Goal: Transaction & Acquisition: Book appointment/travel/reservation

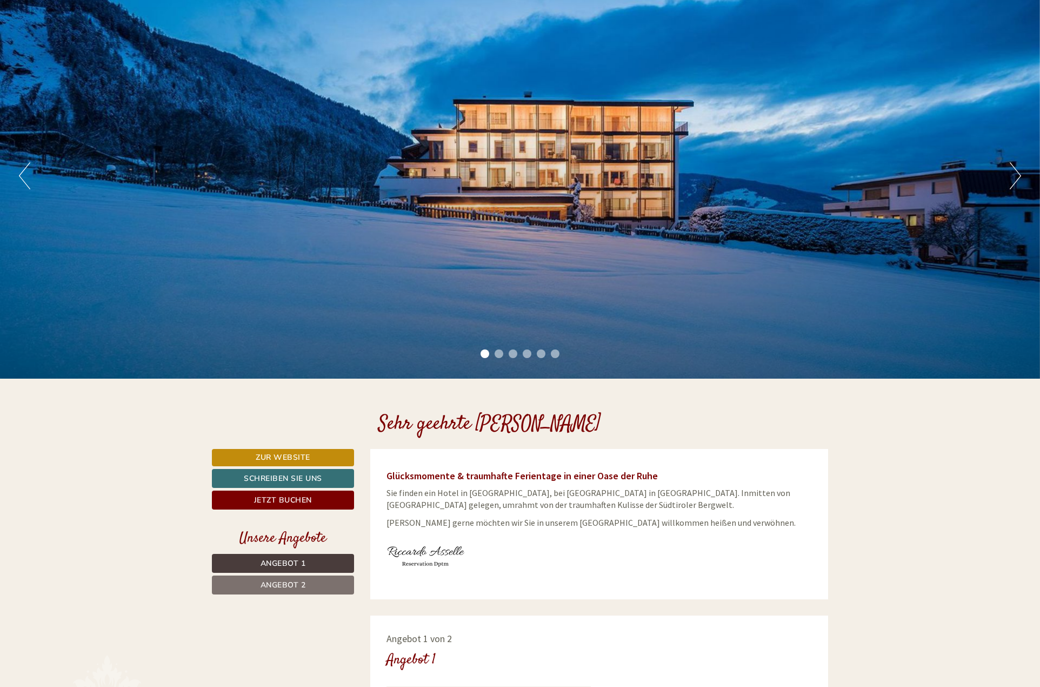
scroll to position [162, 0]
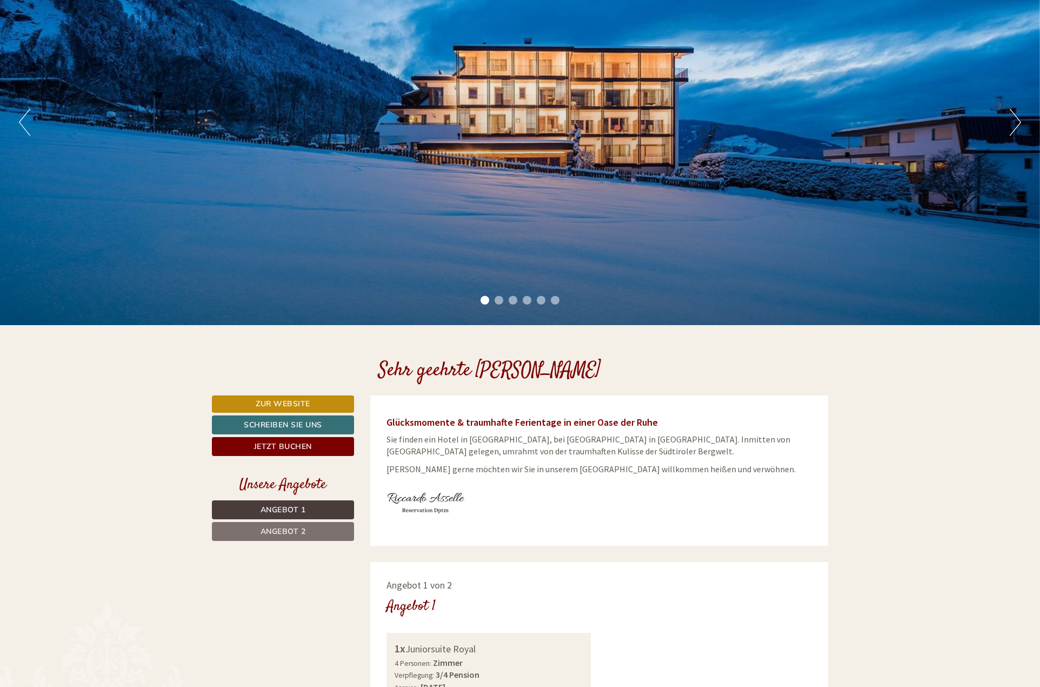
click at [1015, 117] on button "Next" at bounding box center [1015, 122] width 11 height 27
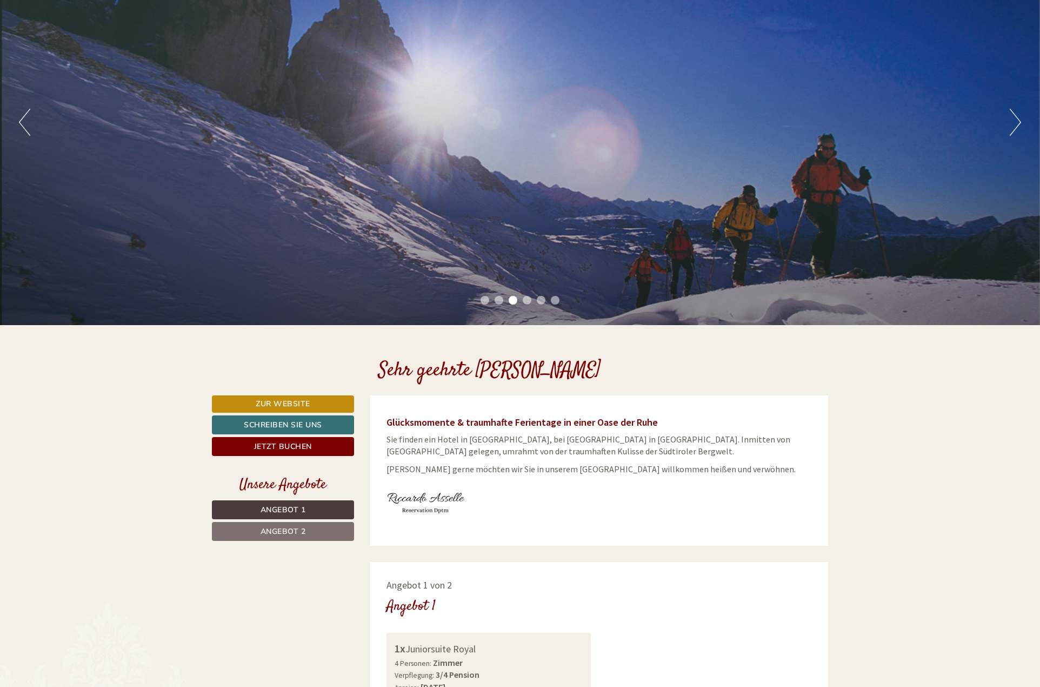
click at [1014, 117] on button "Next" at bounding box center [1015, 122] width 11 height 27
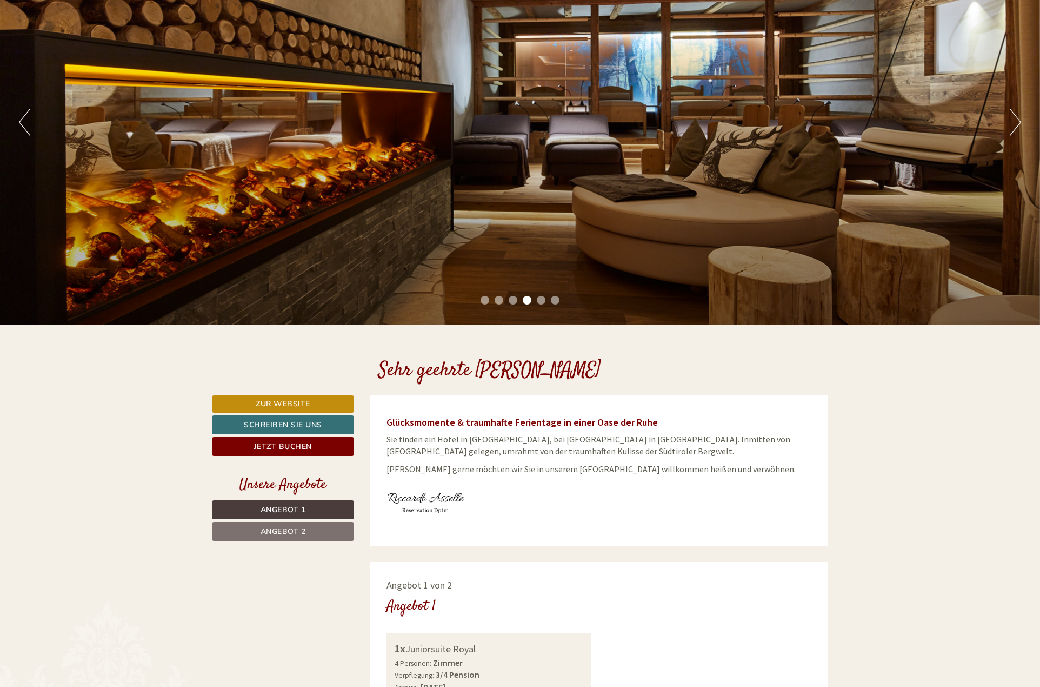
click at [1014, 117] on button "Next" at bounding box center [1015, 122] width 11 height 27
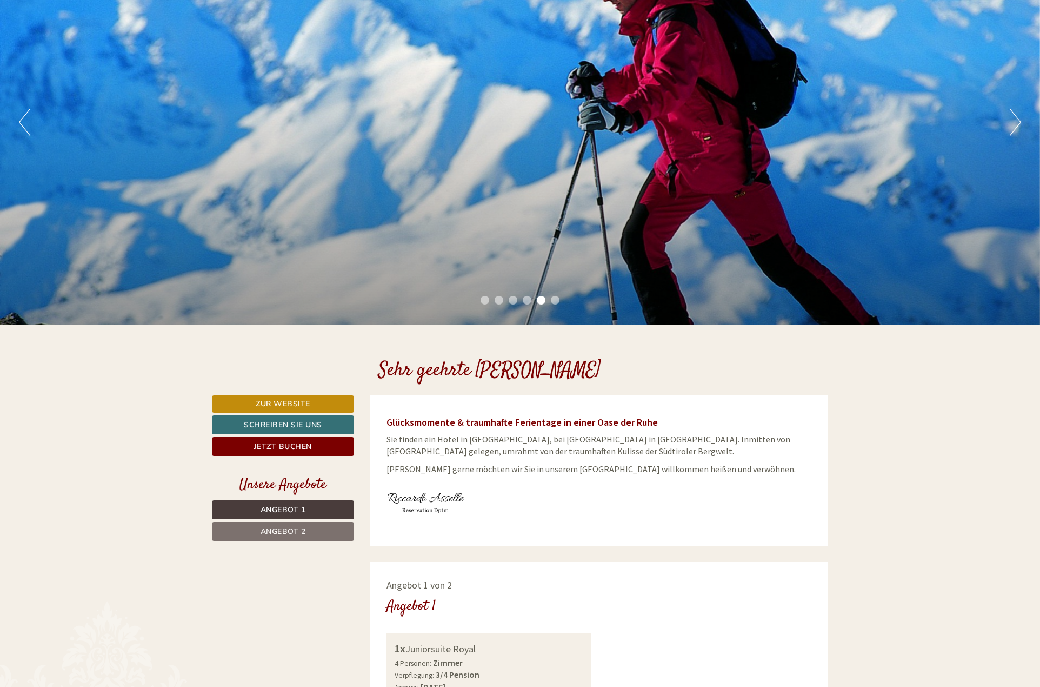
click at [1014, 117] on button "Next" at bounding box center [1015, 122] width 11 height 27
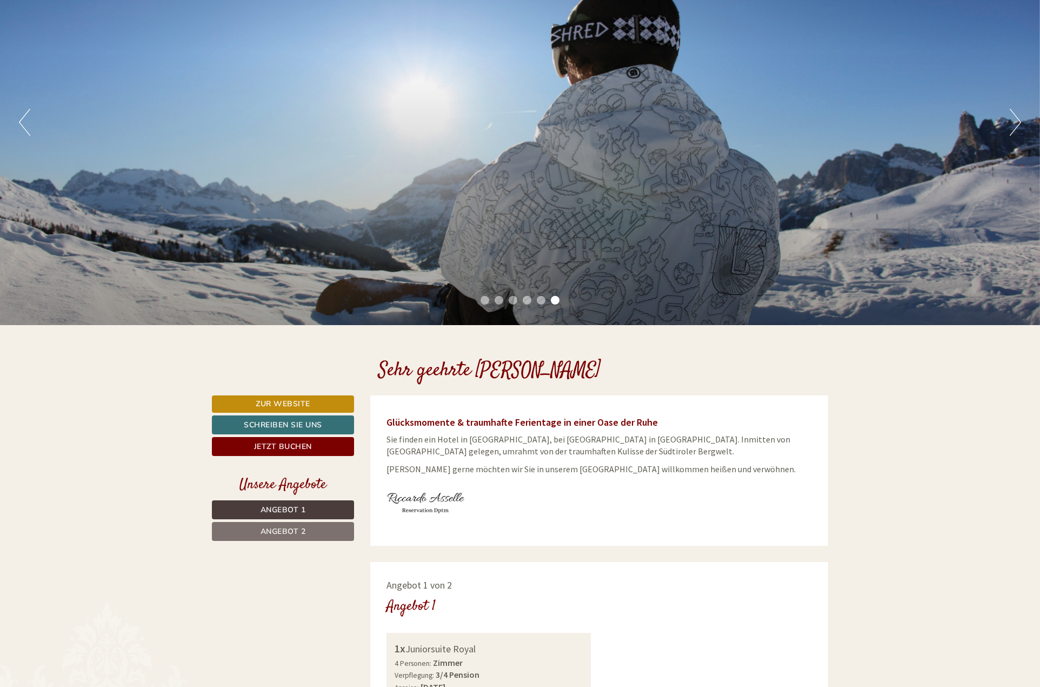
click at [1014, 117] on button "Next" at bounding box center [1015, 122] width 11 height 27
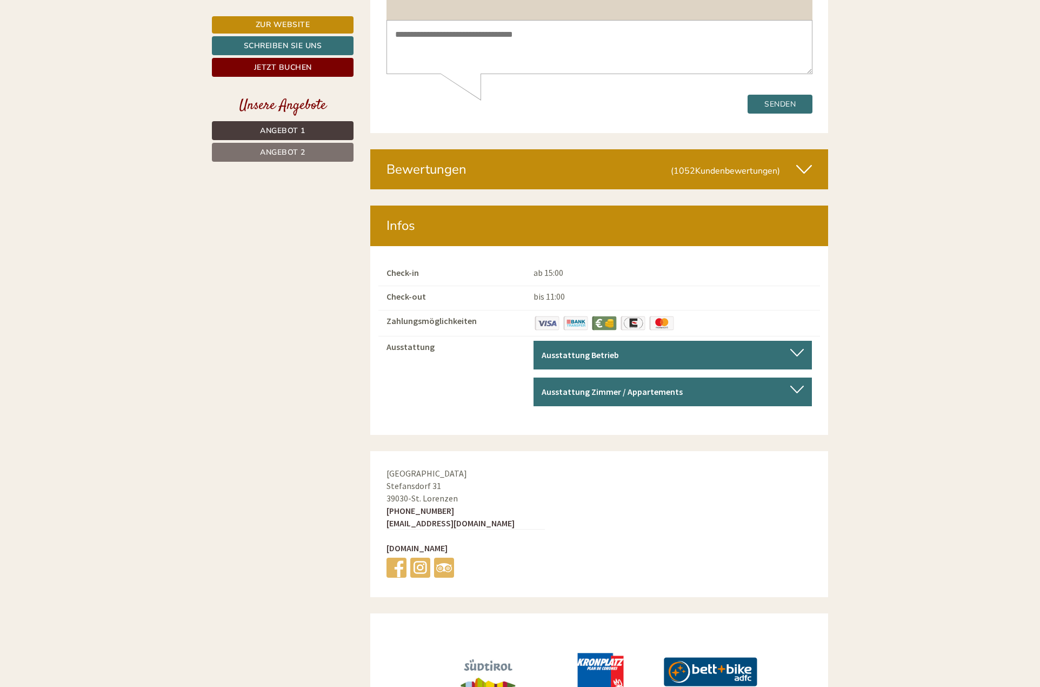
scroll to position [3786, 0]
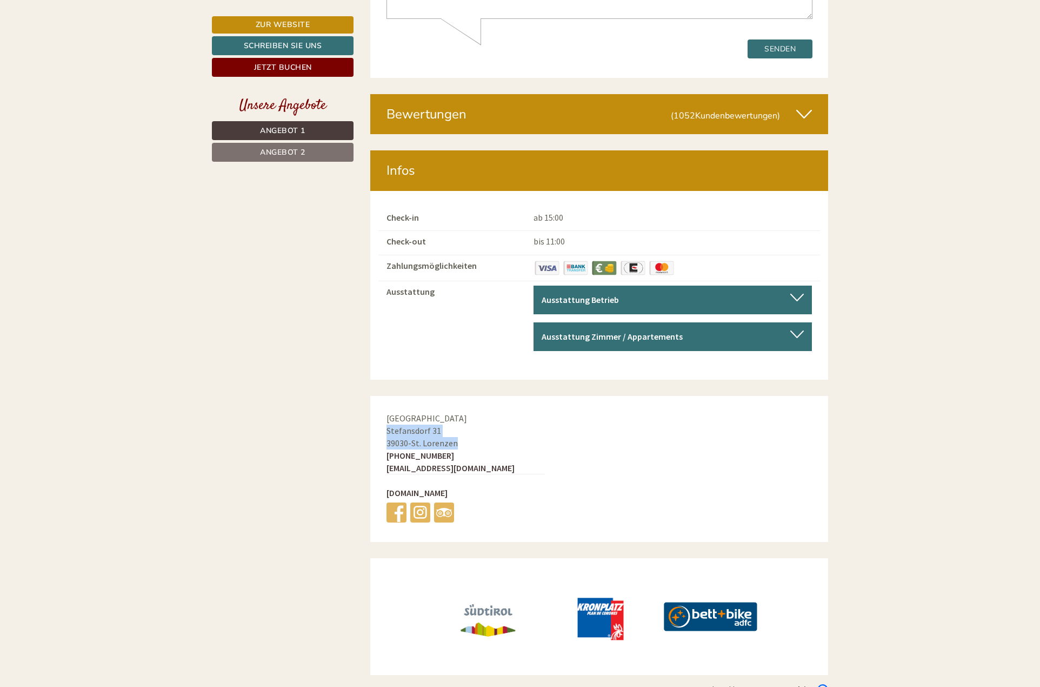
drag, startPoint x: 462, startPoint y: 418, endPoint x: 381, endPoint y: 408, distance: 81.8
click at [381, 408] on div "Hotel Mühlgarten Stefansdorf 31 39030 - St. Lorenzen +39 0474 548330 hotel@mueh…" at bounding box center [465, 469] width 191 height 146
copy div "Stefansdorf 31 39030 - St. Lorenzen"
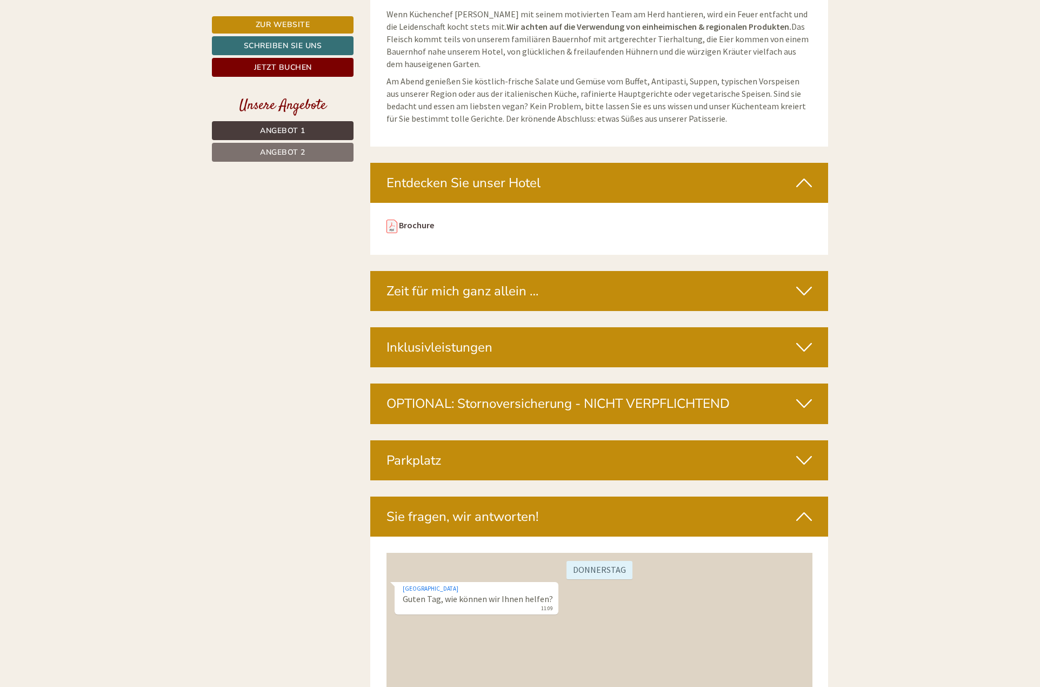
scroll to position [2975, 0]
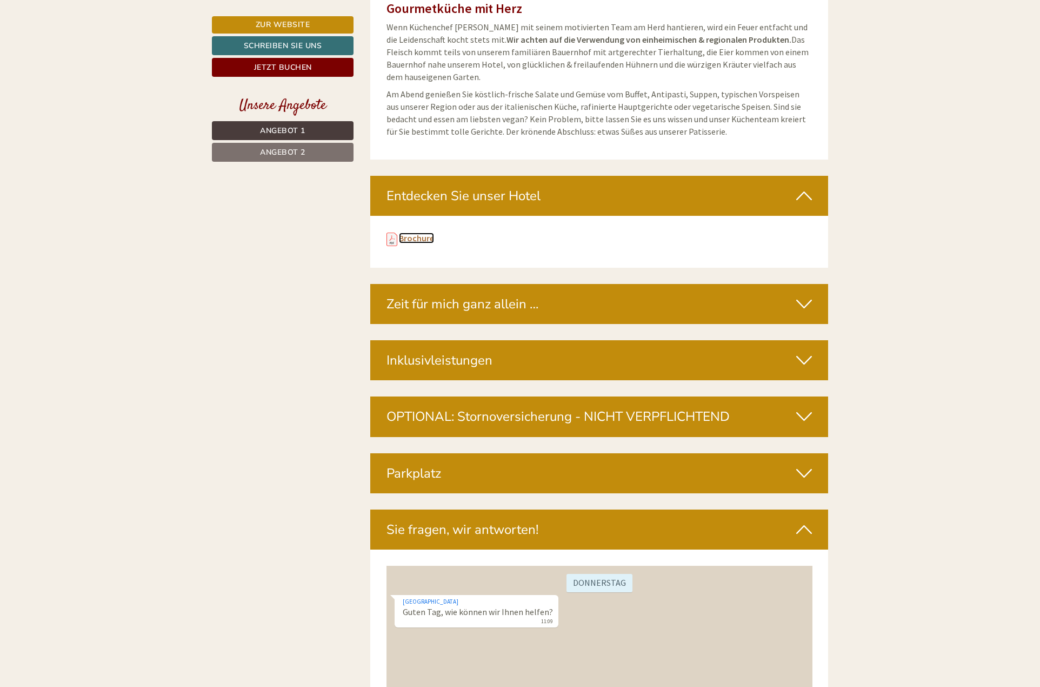
click at [413, 233] on link "Brochure" at bounding box center [416, 238] width 35 height 11
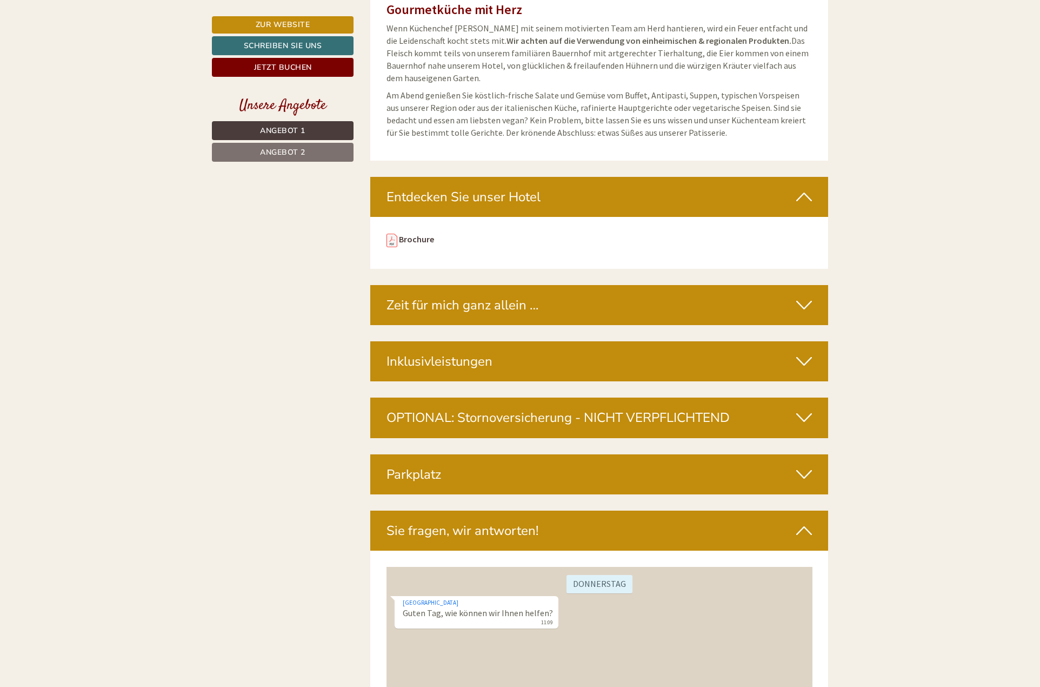
click at [801, 352] on icon at bounding box center [804, 361] width 16 height 18
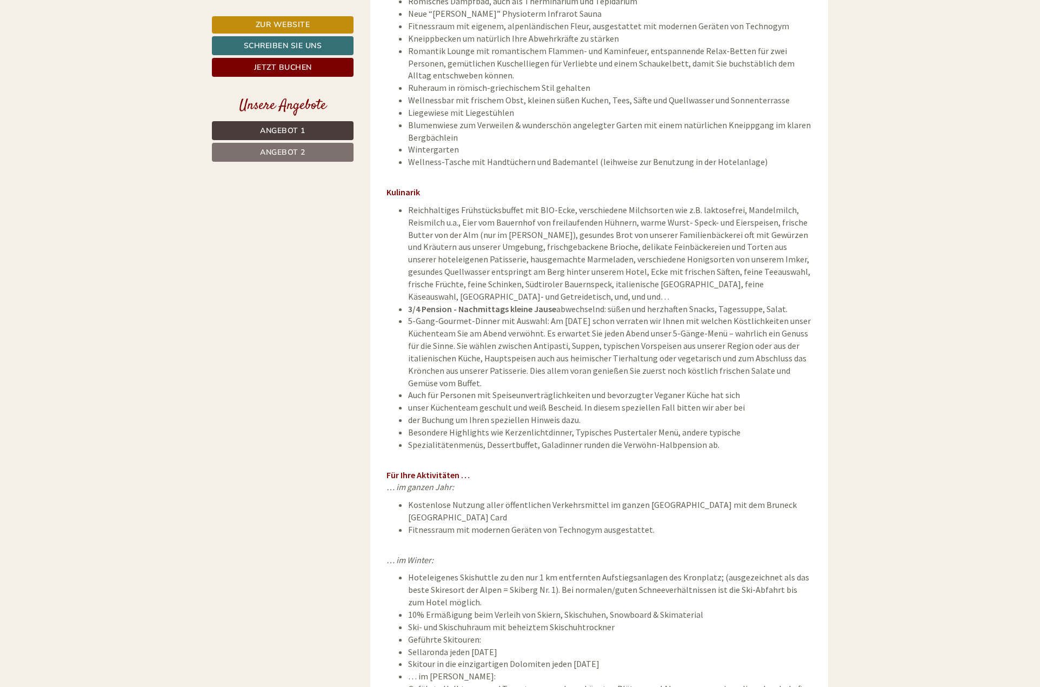
scroll to position [3461, 0]
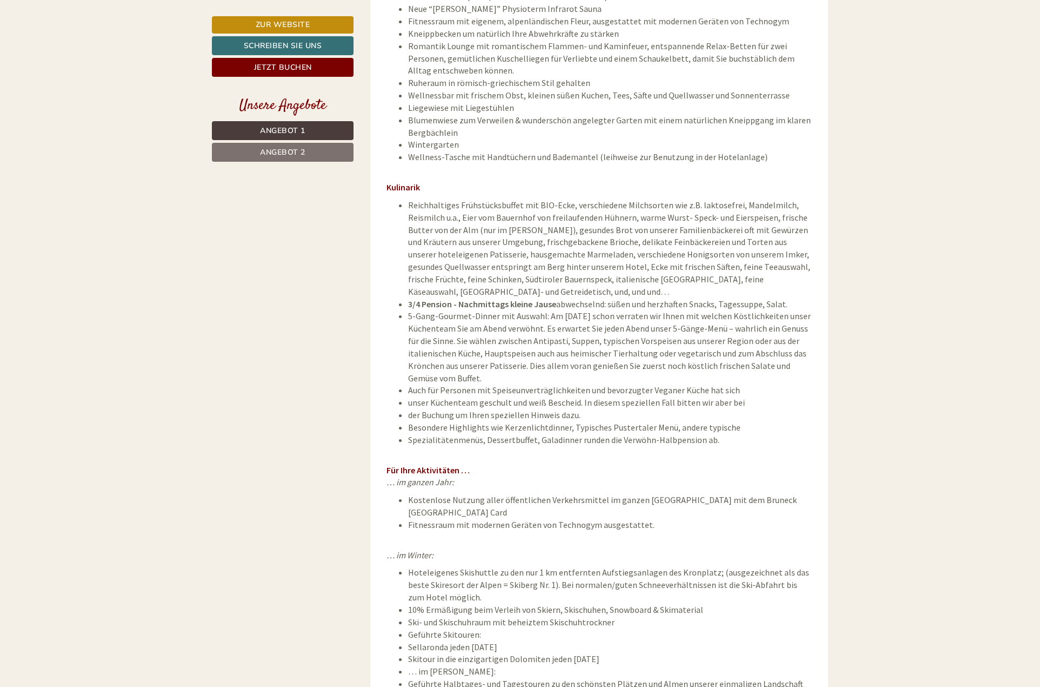
drag, startPoint x: 737, startPoint y: 583, endPoint x: 649, endPoint y: 557, distance: 91.7
click at [649, 566] on li "Hoteleigenes Skishuttle zu den nur 1 km entfernten Aufstiegsanlagen des Kronpla…" at bounding box center [610, 584] width 404 height 37
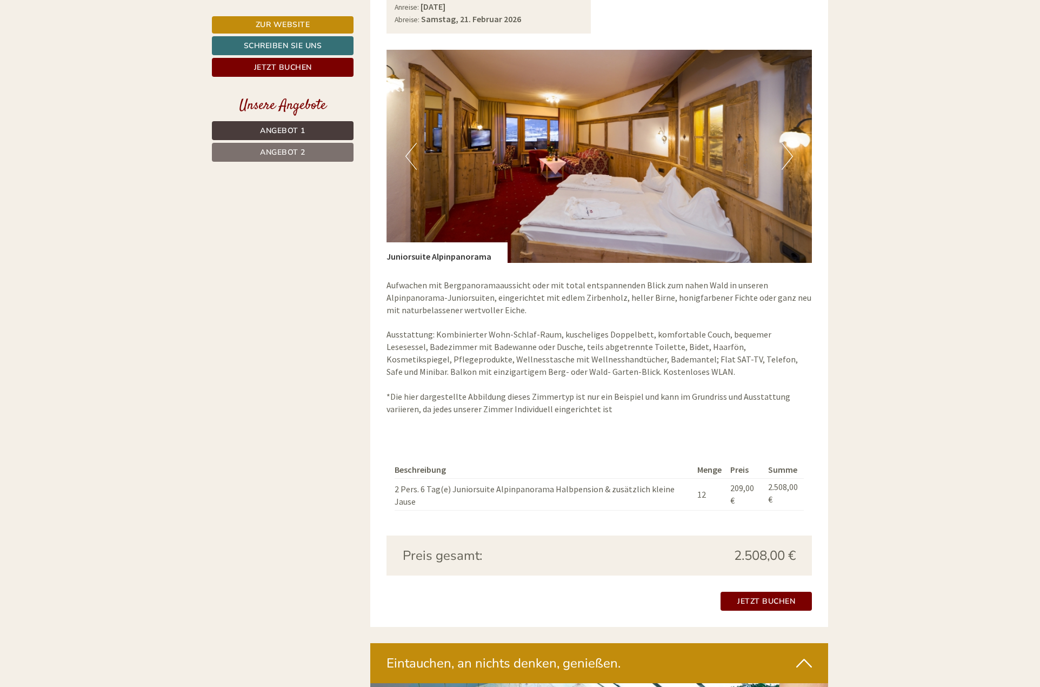
scroll to position [1568, 0]
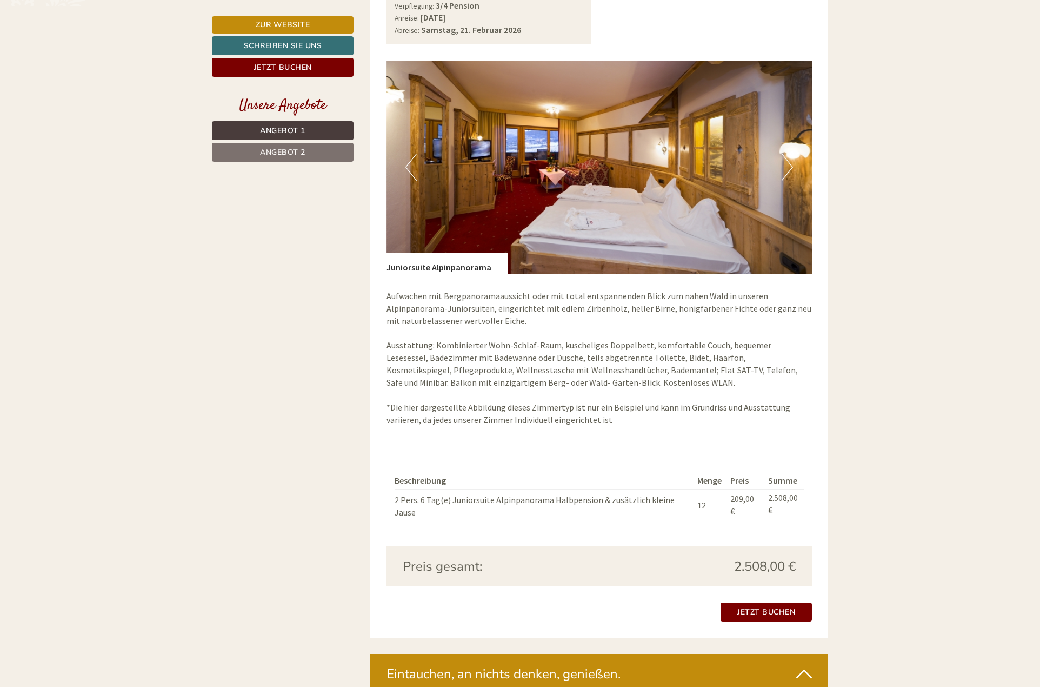
click at [789, 167] on button "Next" at bounding box center [787, 167] width 11 height 27
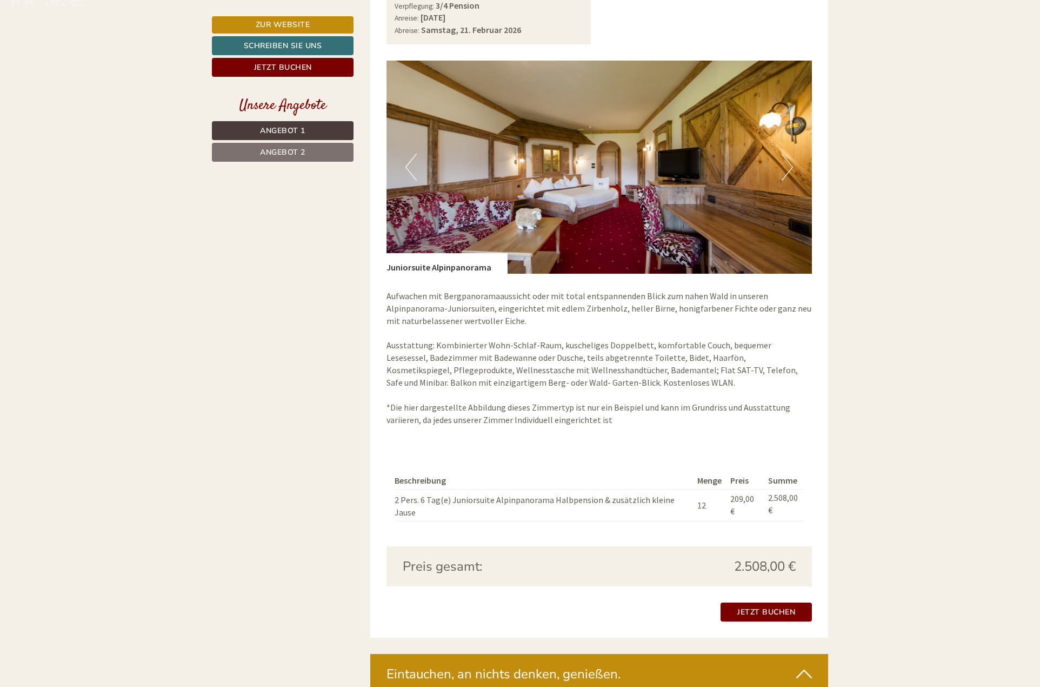
click at [789, 167] on button "Next" at bounding box center [787, 167] width 11 height 27
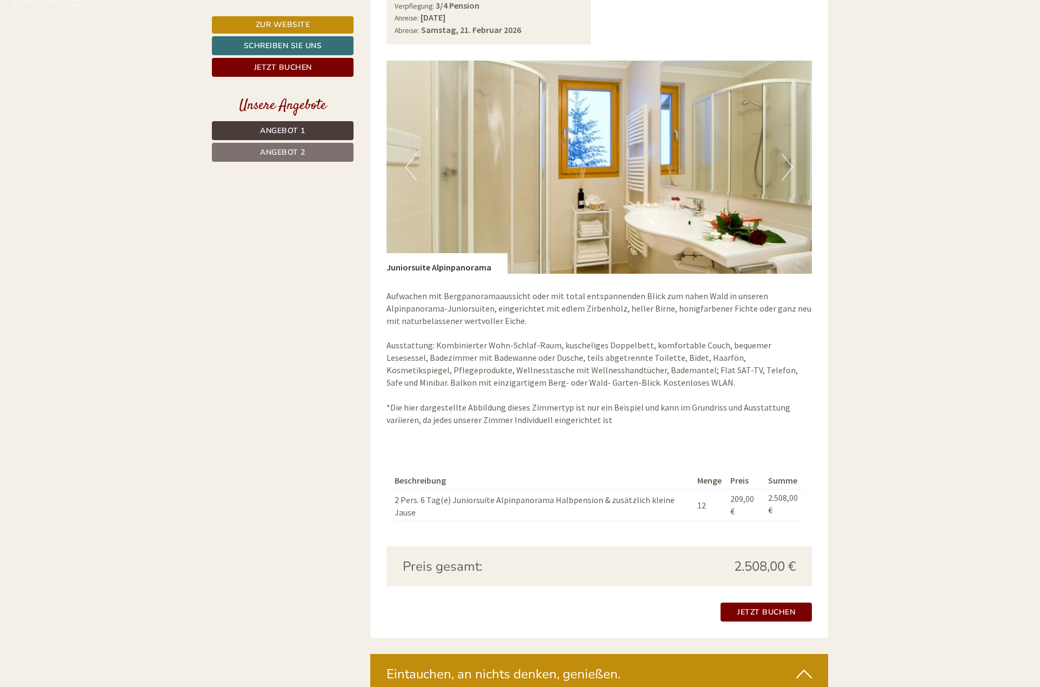
click at [789, 167] on button "Next" at bounding box center [787, 167] width 11 height 27
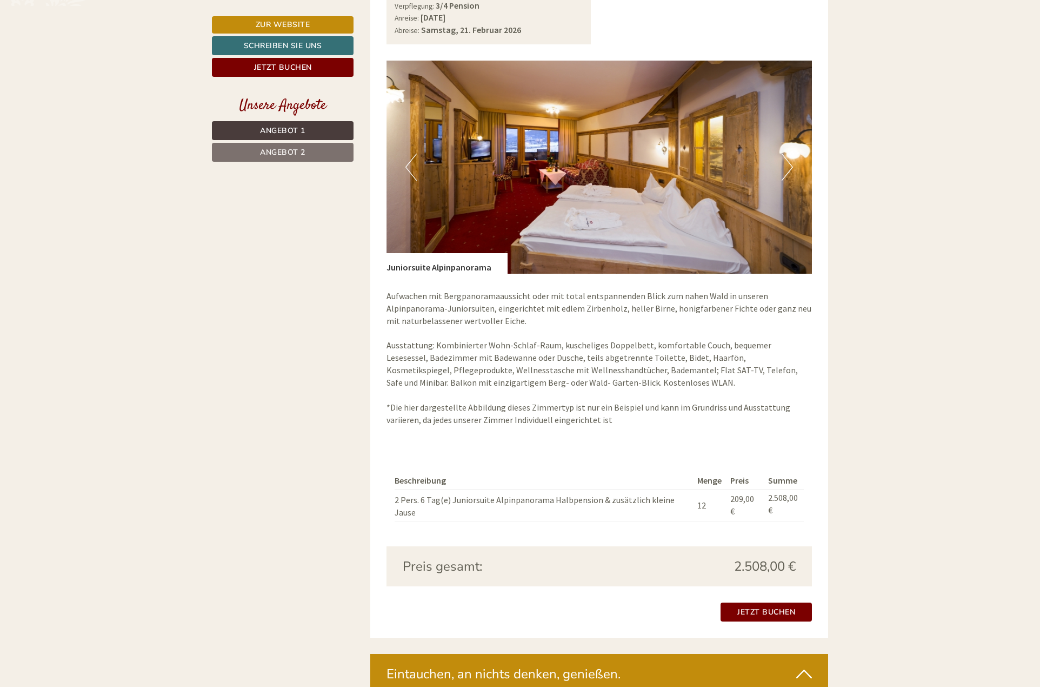
click at [789, 167] on button "Next" at bounding box center [787, 167] width 11 height 27
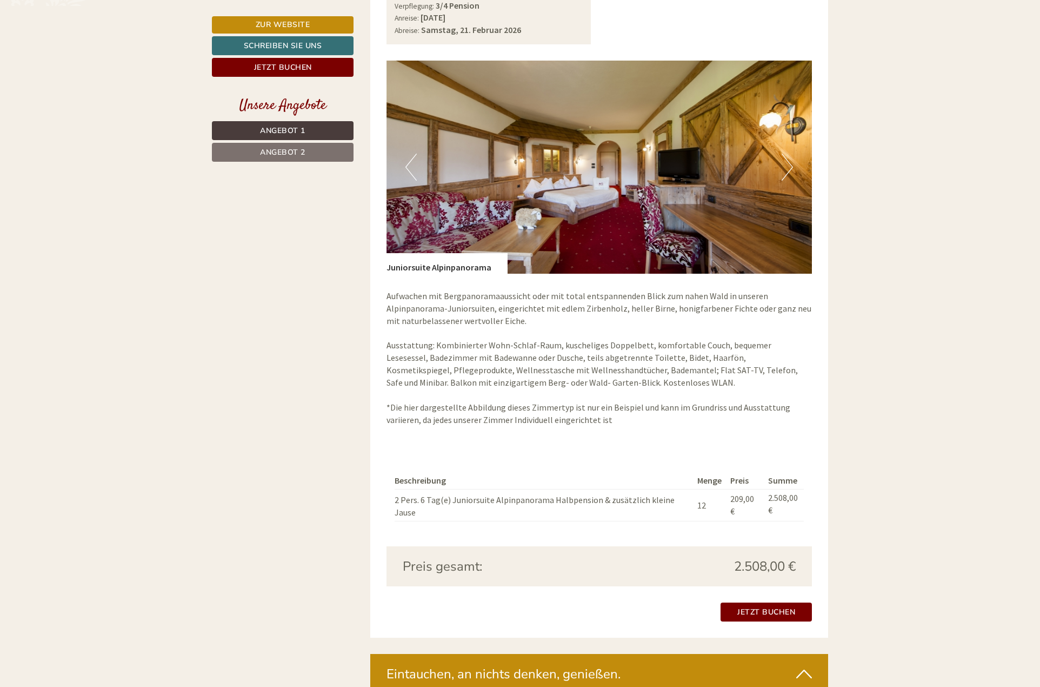
click at [789, 167] on button "Next" at bounding box center [787, 167] width 11 height 27
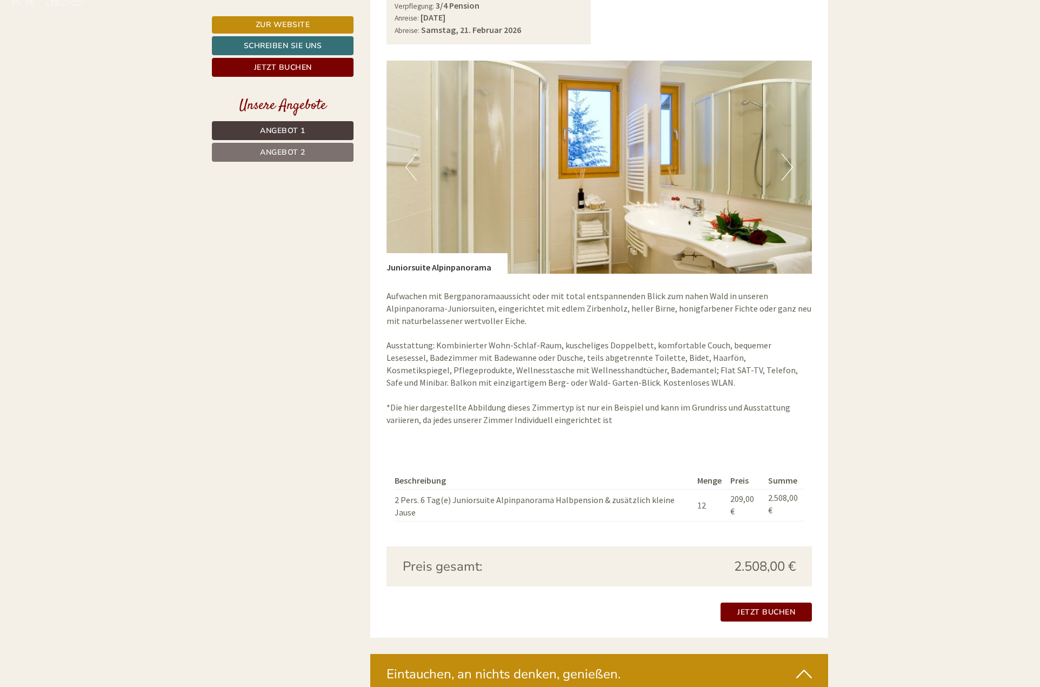
click at [789, 167] on button "Next" at bounding box center [787, 167] width 11 height 27
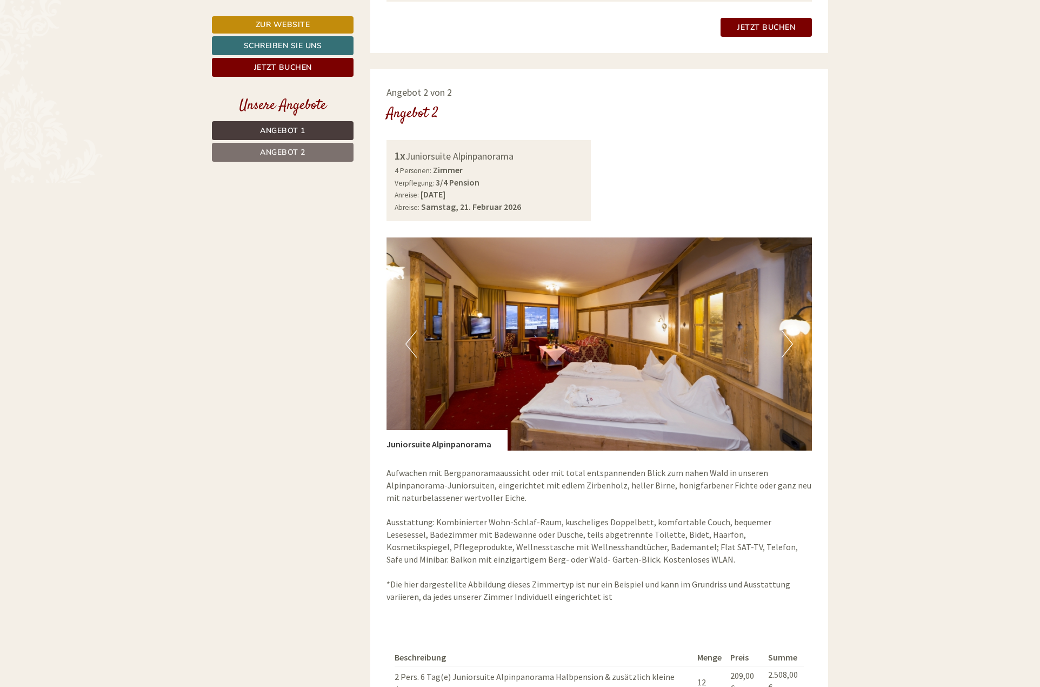
scroll to position [1406, 0]
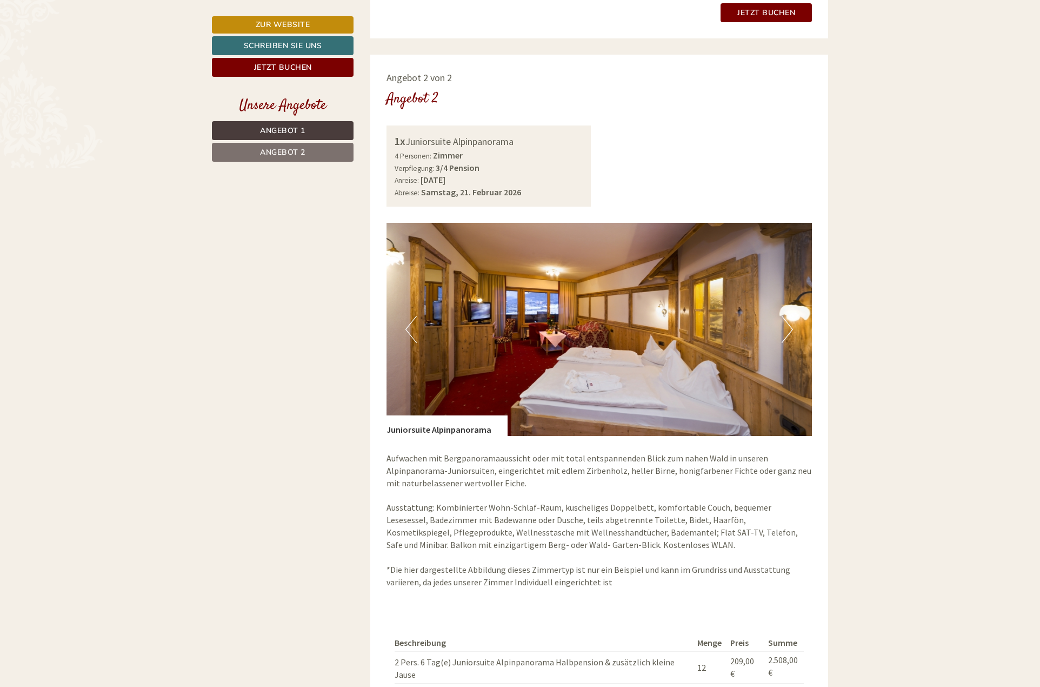
click at [665, 361] on img at bounding box center [600, 329] width 426 height 213
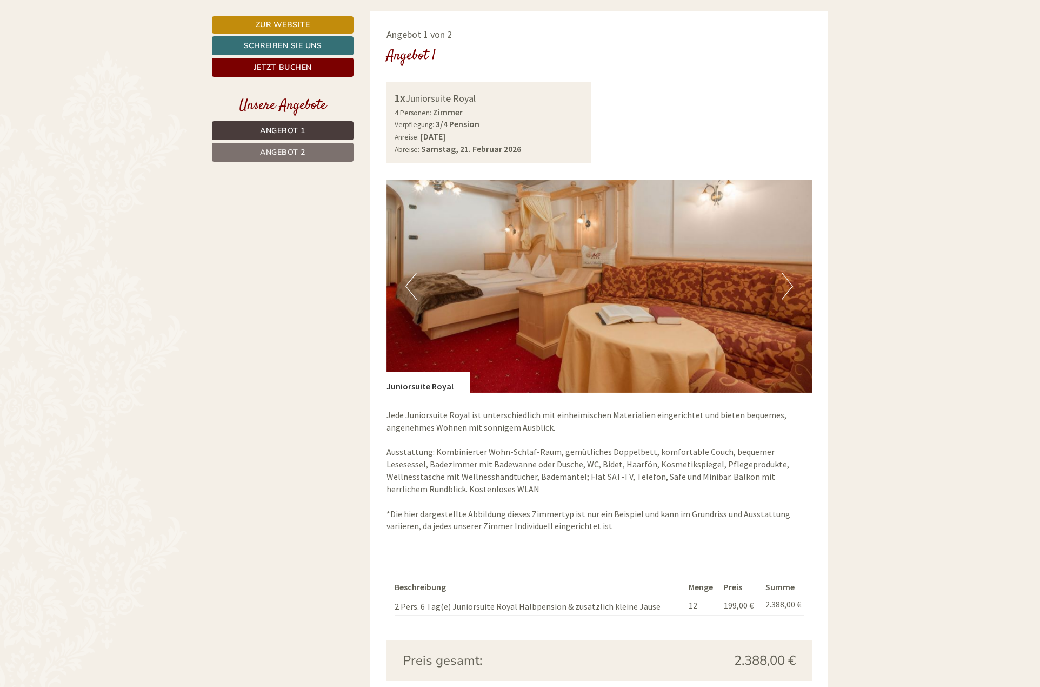
scroll to position [703, 0]
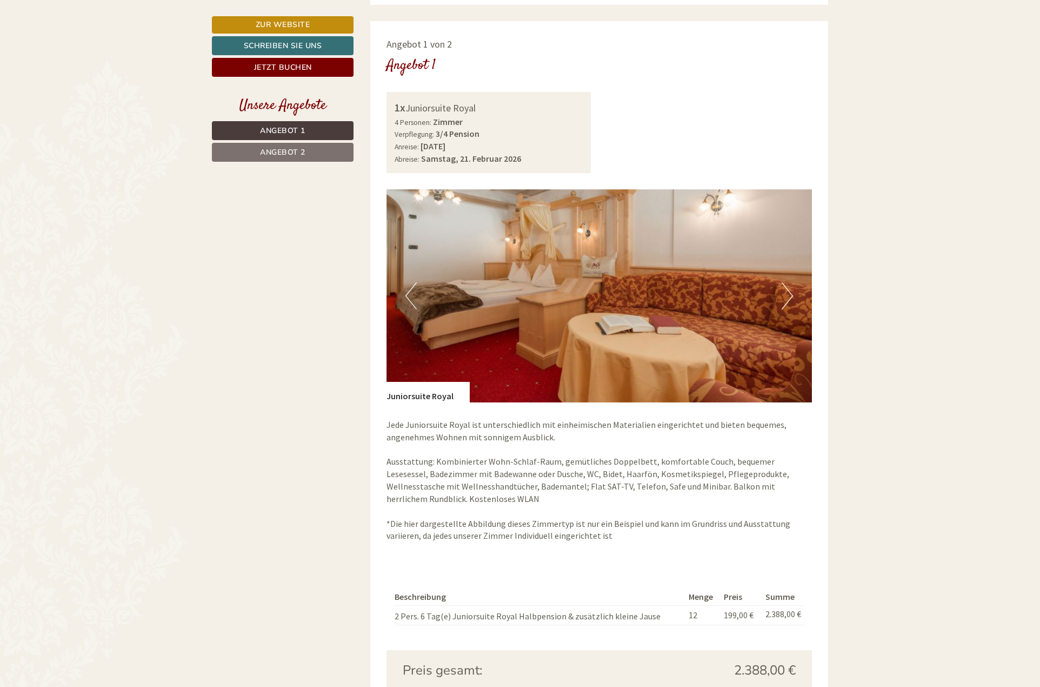
click at [788, 294] on button "Next" at bounding box center [787, 295] width 11 height 27
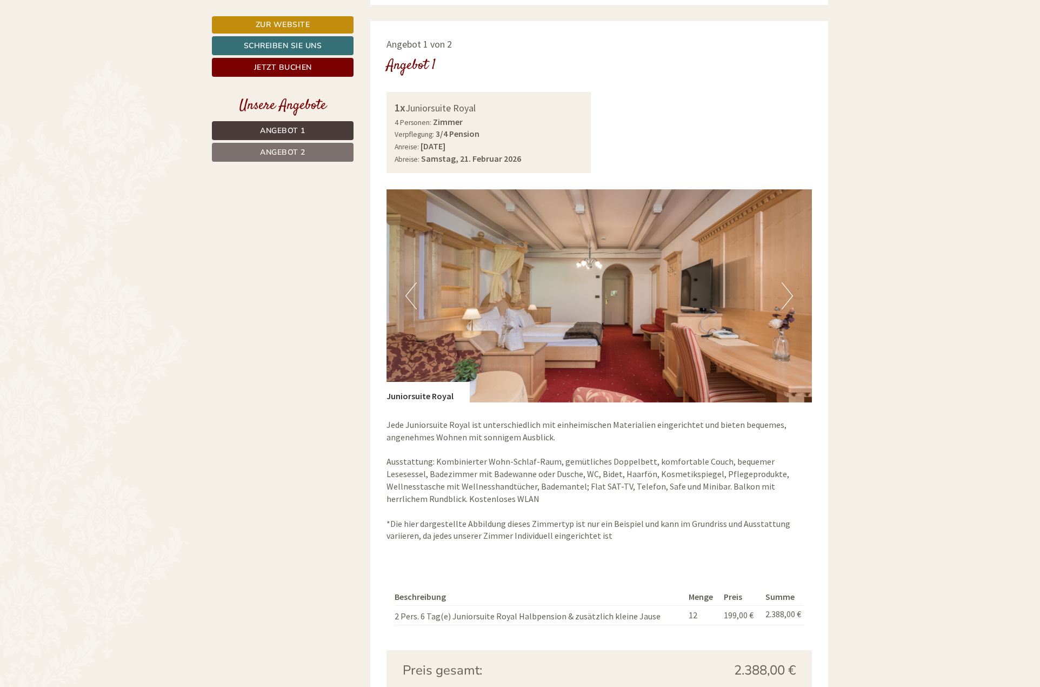
click at [788, 294] on button "Next" at bounding box center [787, 295] width 11 height 27
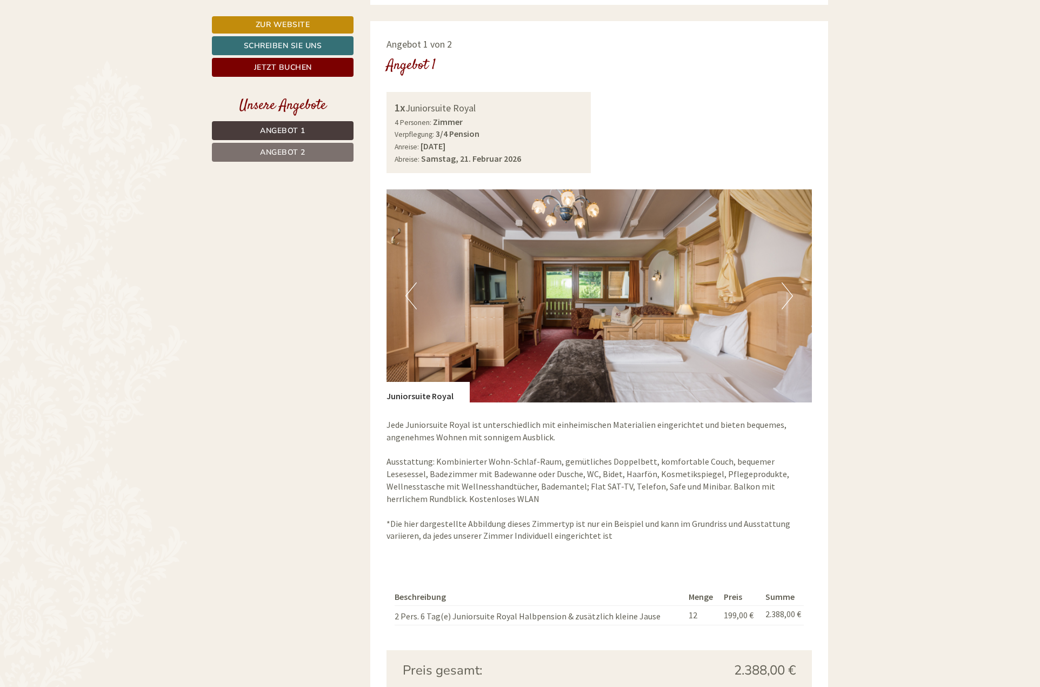
click at [788, 294] on button "Next" at bounding box center [787, 295] width 11 height 27
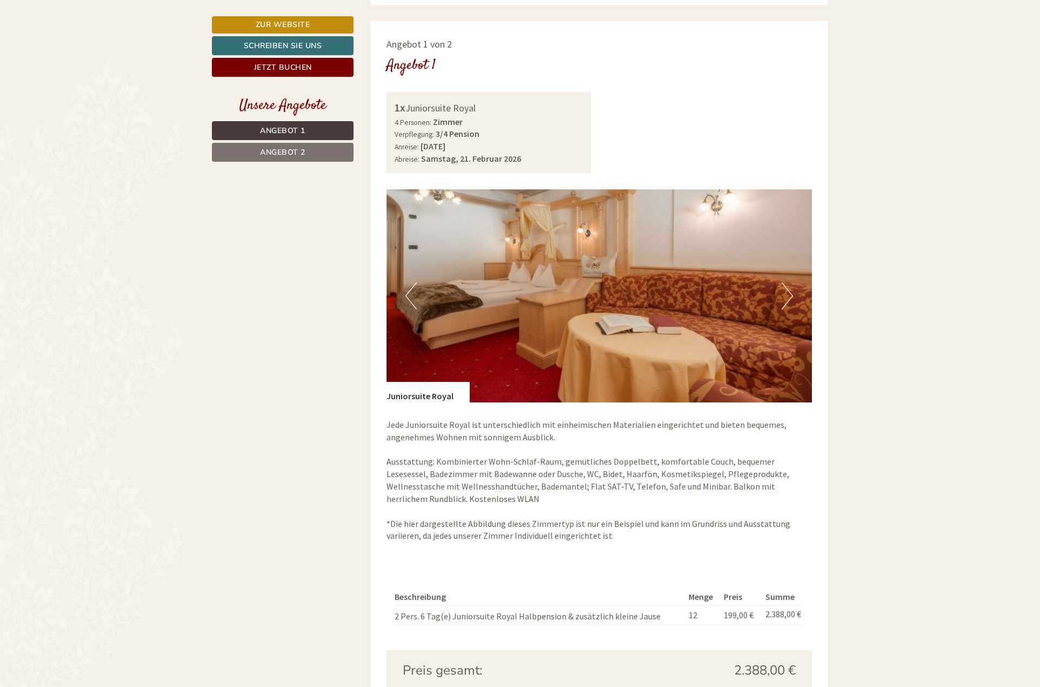
click at [788, 294] on button "Next" at bounding box center [787, 295] width 11 height 27
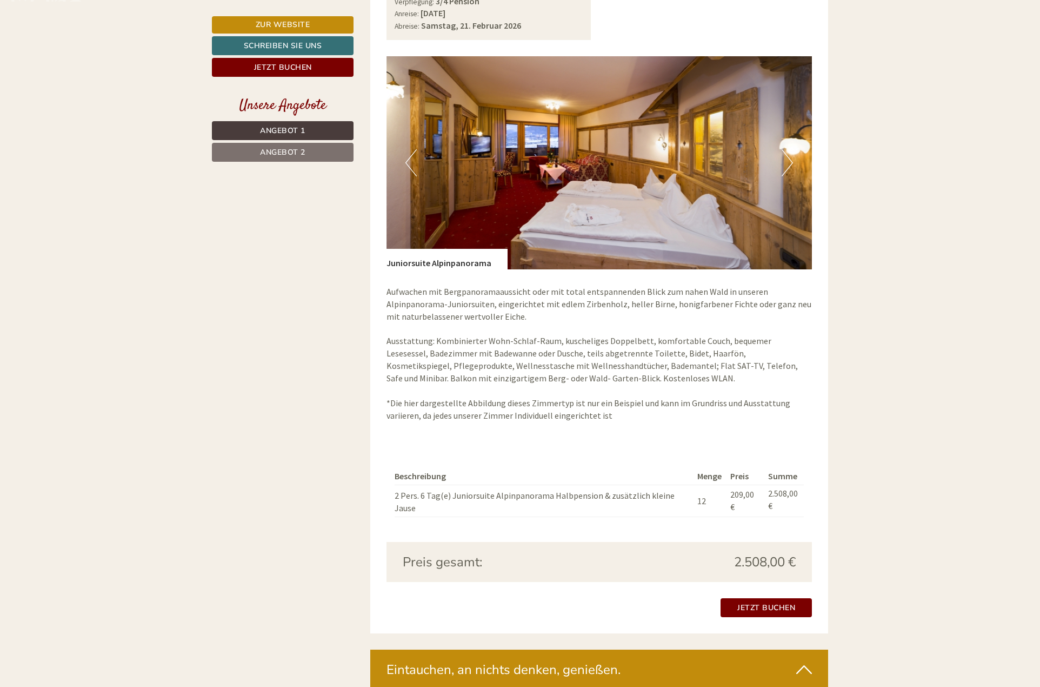
scroll to position [1784, 0]
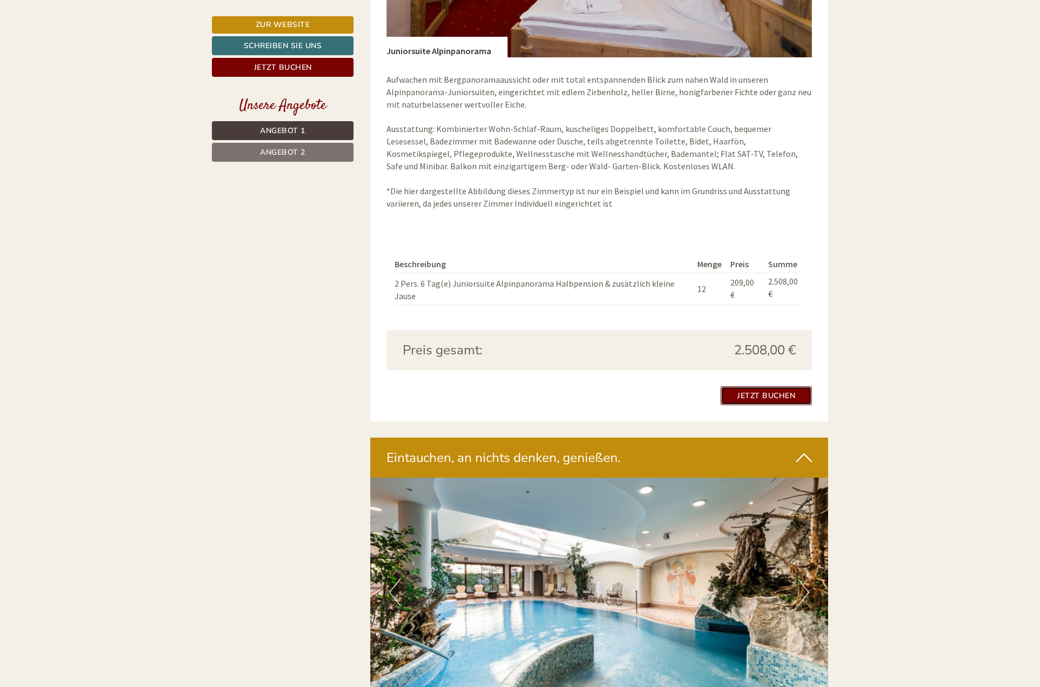
click at [778, 386] on link "Jetzt buchen" at bounding box center [766, 395] width 91 height 19
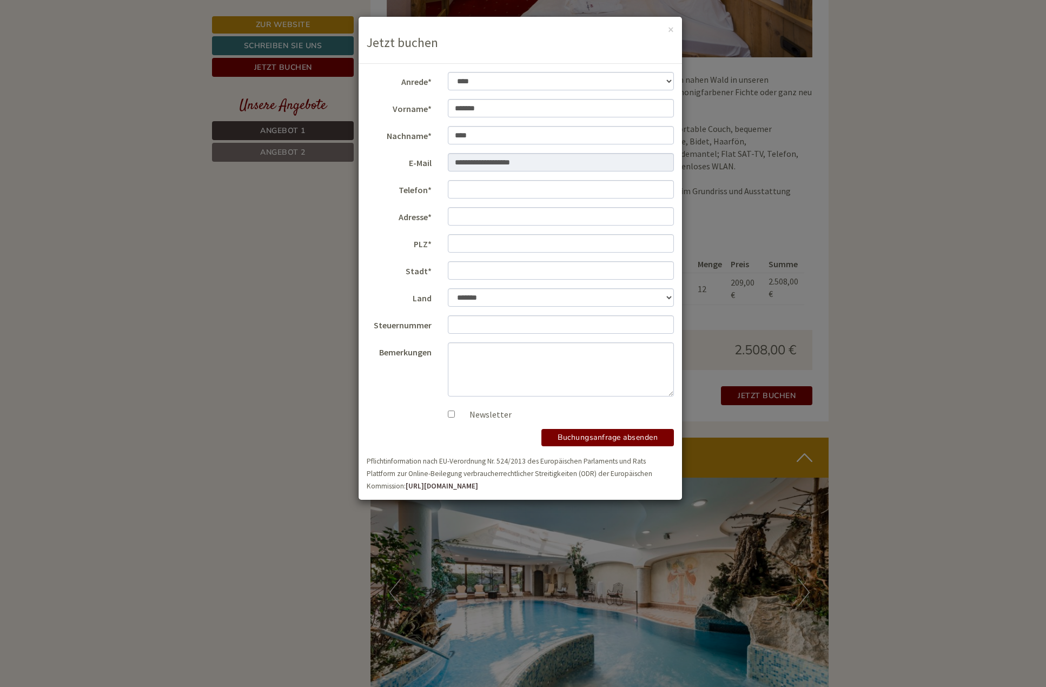
click at [666, 24] on div "× Jetzt buchen" at bounding box center [520, 40] width 323 height 47
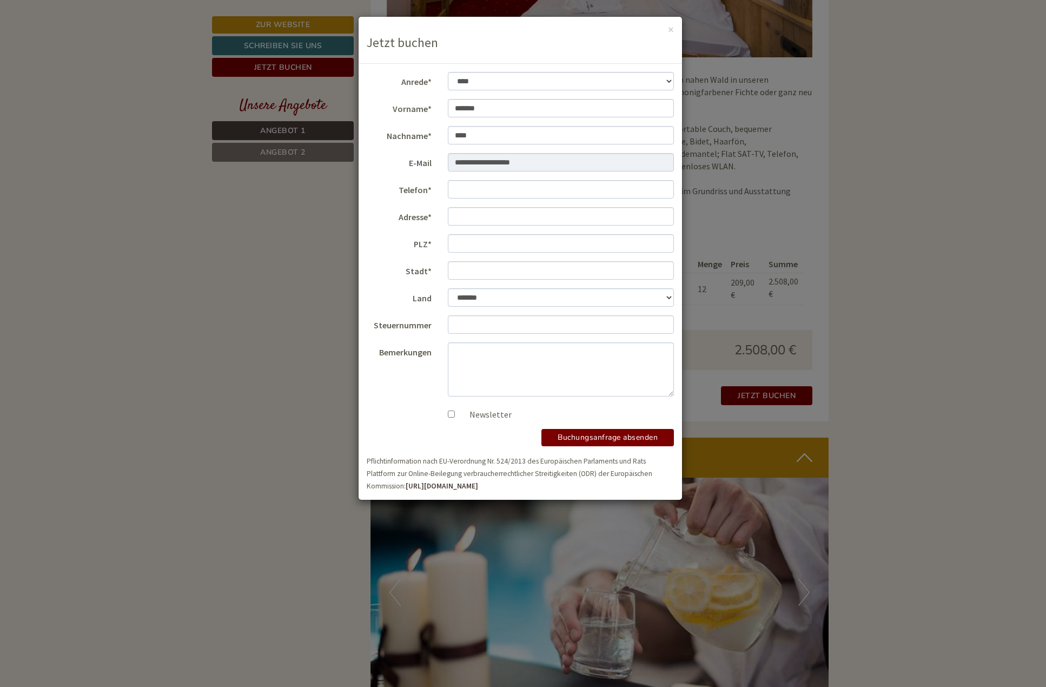
click at [666, 30] on div "× Jetzt buchen" at bounding box center [520, 40] width 323 height 47
click at [671, 28] on button "×" at bounding box center [671, 29] width 6 height 11
